Goal: Transaction & Acquisition: Purchase product/service

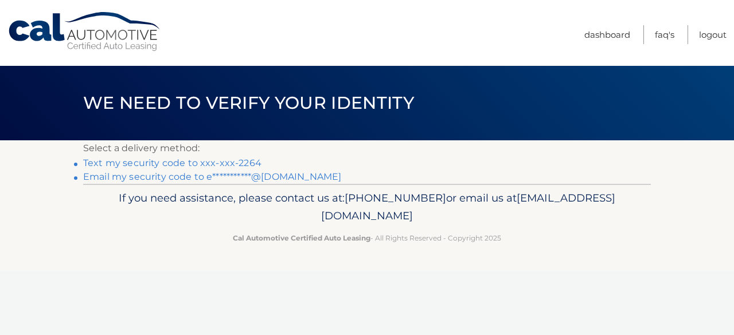
click at [158, 161] on link "Text my security code to xxx-xxx-2264" at bounding box center [172, 163] width 178 height 11
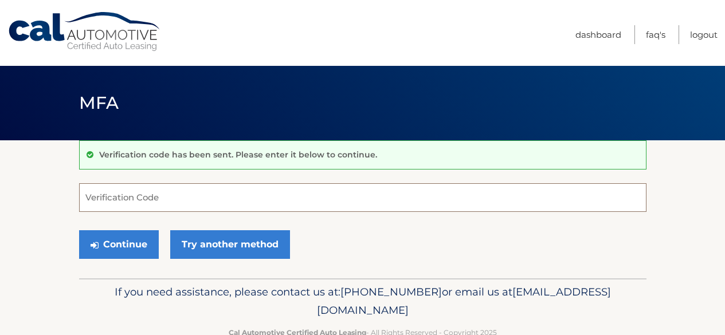
click at [116, 198] on input "Verification Code" at bounding box center [363, 197] width 568 height 29
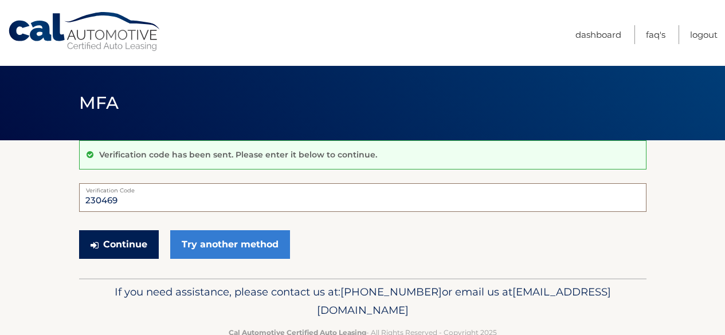
type input "230469"
drag, startPoint x: 102, startPoint y: 248, endPoint x: 108, endPoint y: 241, distance: 9.3
click at [105, 244] on button "Continue" at bounding box center [119, 244] width 80 height 29
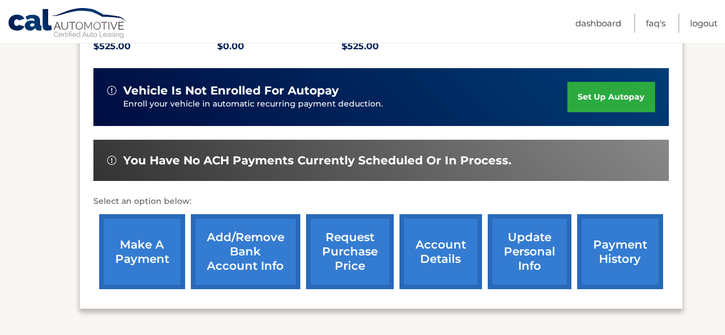
scroll to position [287, 0]
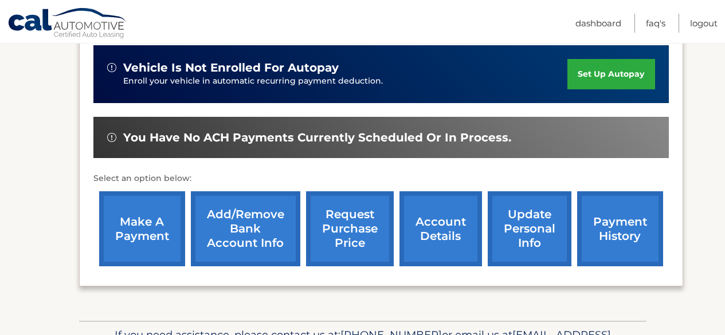
click at [130, 237] on link "make a payment" at bounding box center [142, 229] width 86 height 75
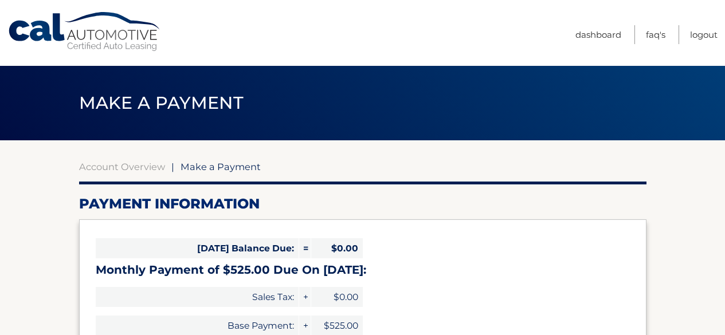
select select "OTg2NjIzYTMtMjM5MS00MWU0LTgzZjYtMTNlMzk0ZGZjZWUz"
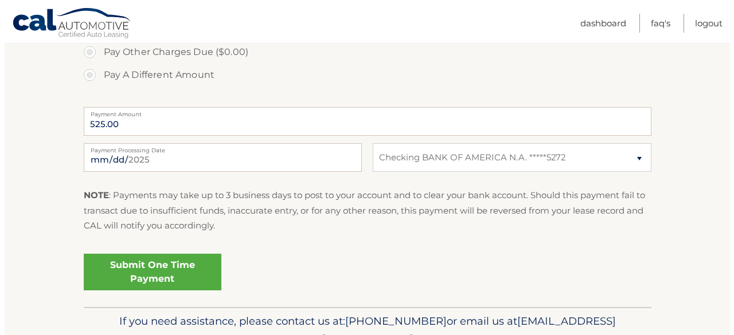
scroll to position [459, 0]
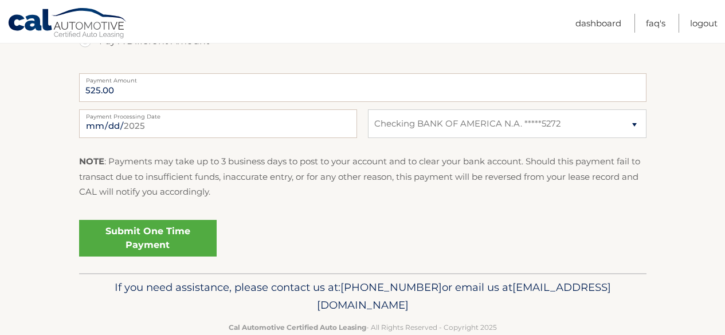
click at [128, 243] on link "Submit One Time Payment" at bounding box center [148, 238] width 138 height 37
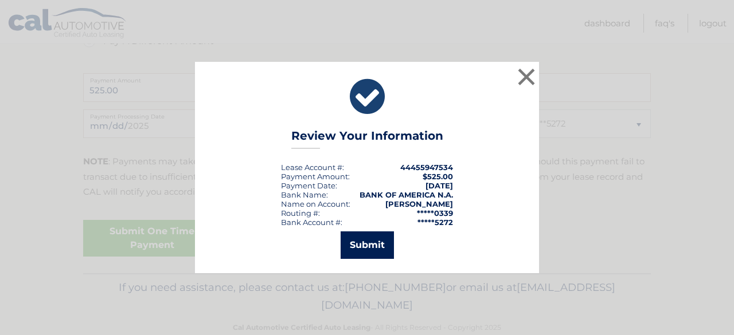
click at [372, 239] on button "Submit" at bounding box center [367, 246] width 53 height 28
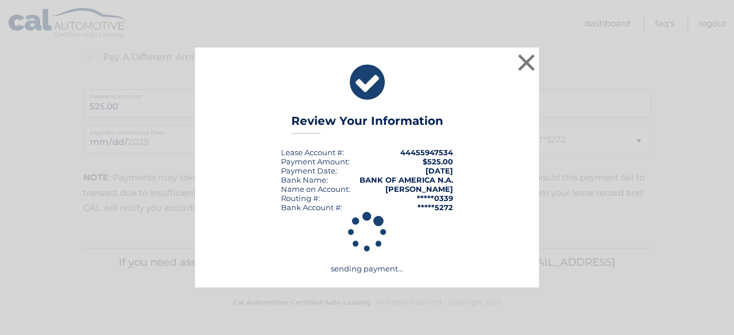
scroll to position [443, 0]
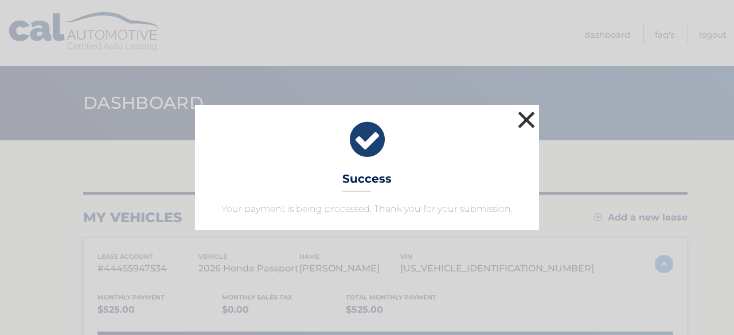
click at [526, 122] on button "×" at bounding box center [526, 119] width 23 height 23
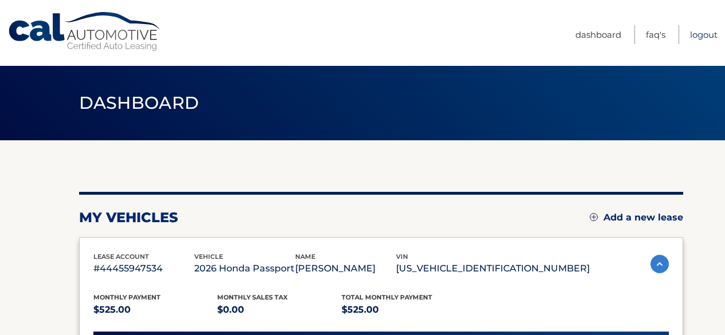
click at [699, 30] on link "Logout" at bounding box center [704, 34] width 28 height 19
